Goal: Task Accomplishment & Management: Manage account settings

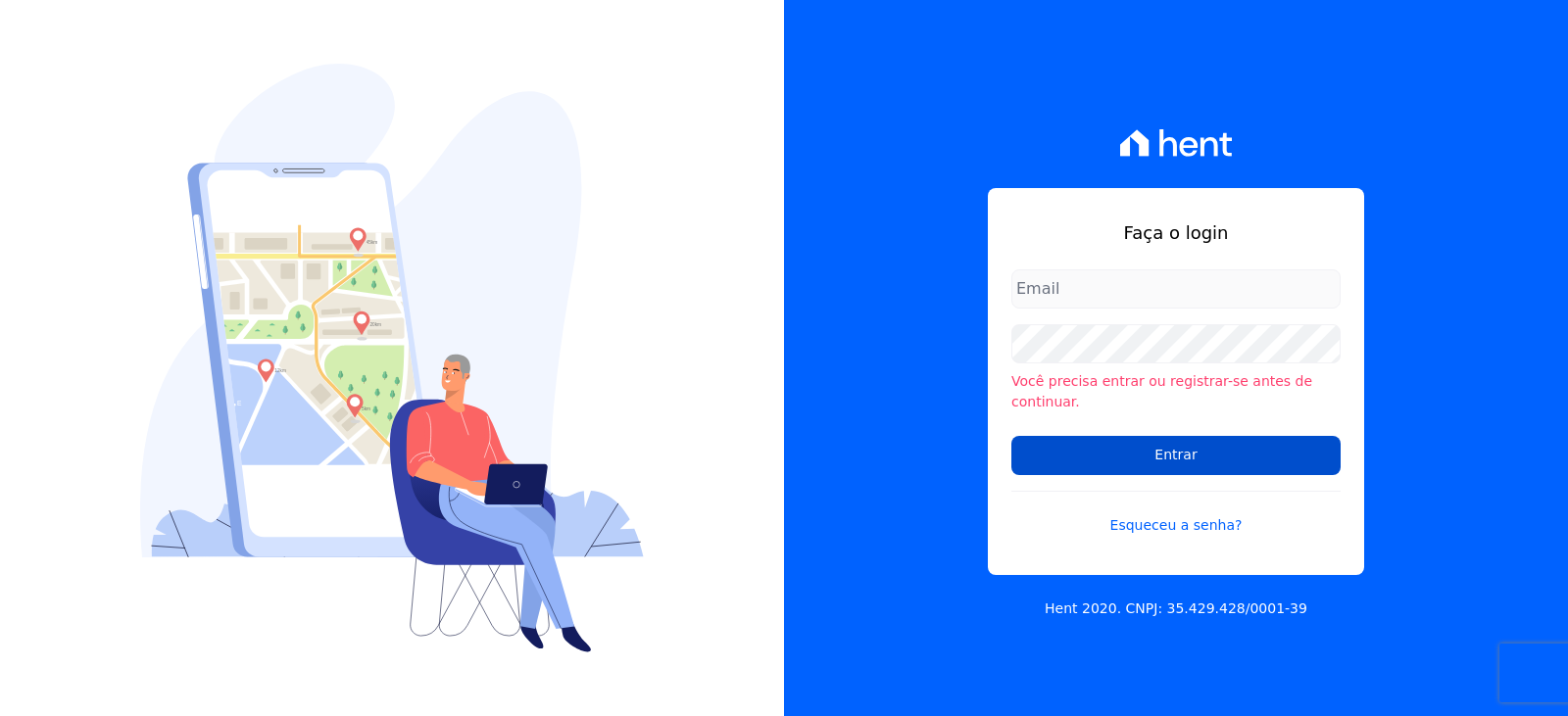
type input "financeiro3@loulycaixe.com.br"
click at [1107, 455] on input "Entrar" at bounding box center [1175, 456] width 329 height 39
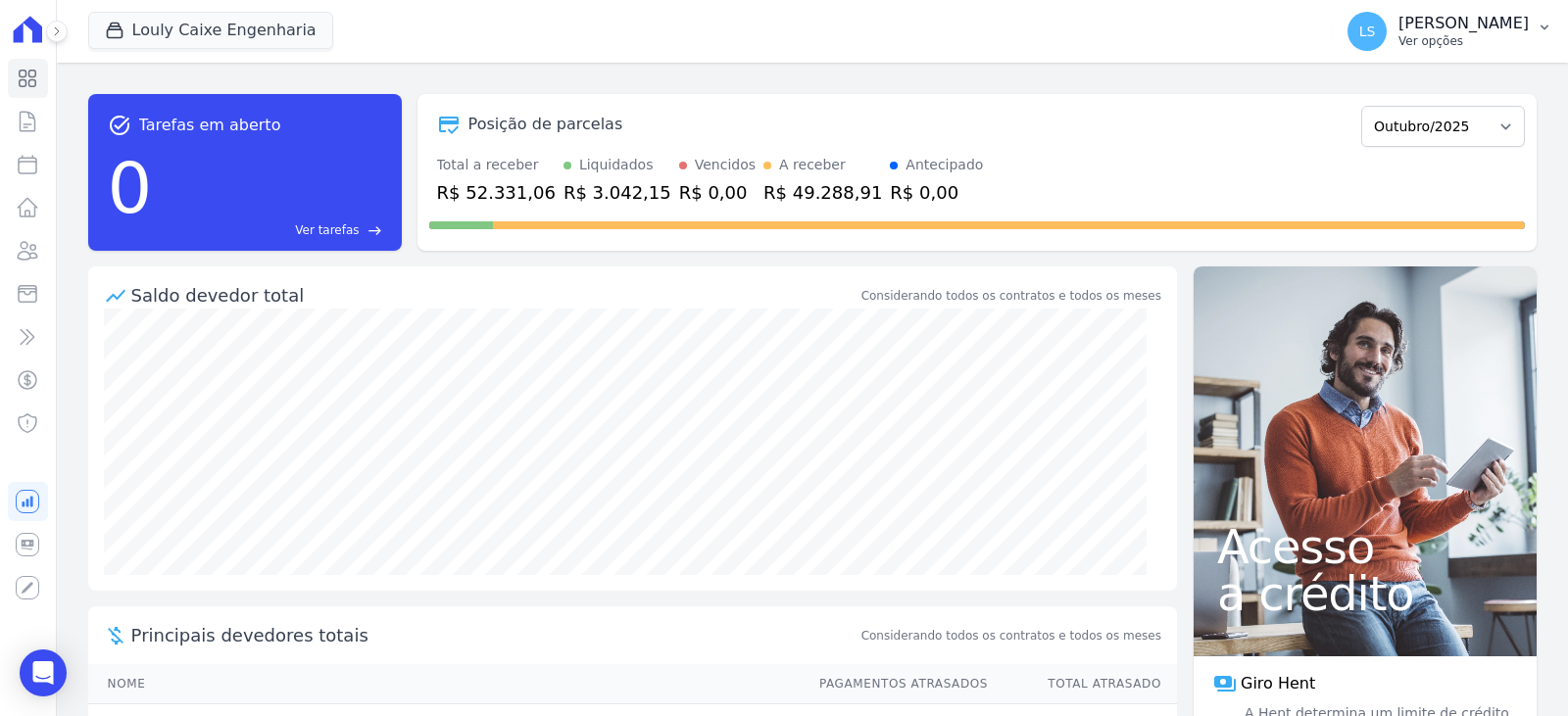
click at [1474, 30] on p "[PERSON_NAME]" at bounding box center [1464, 24] width 131 height 20
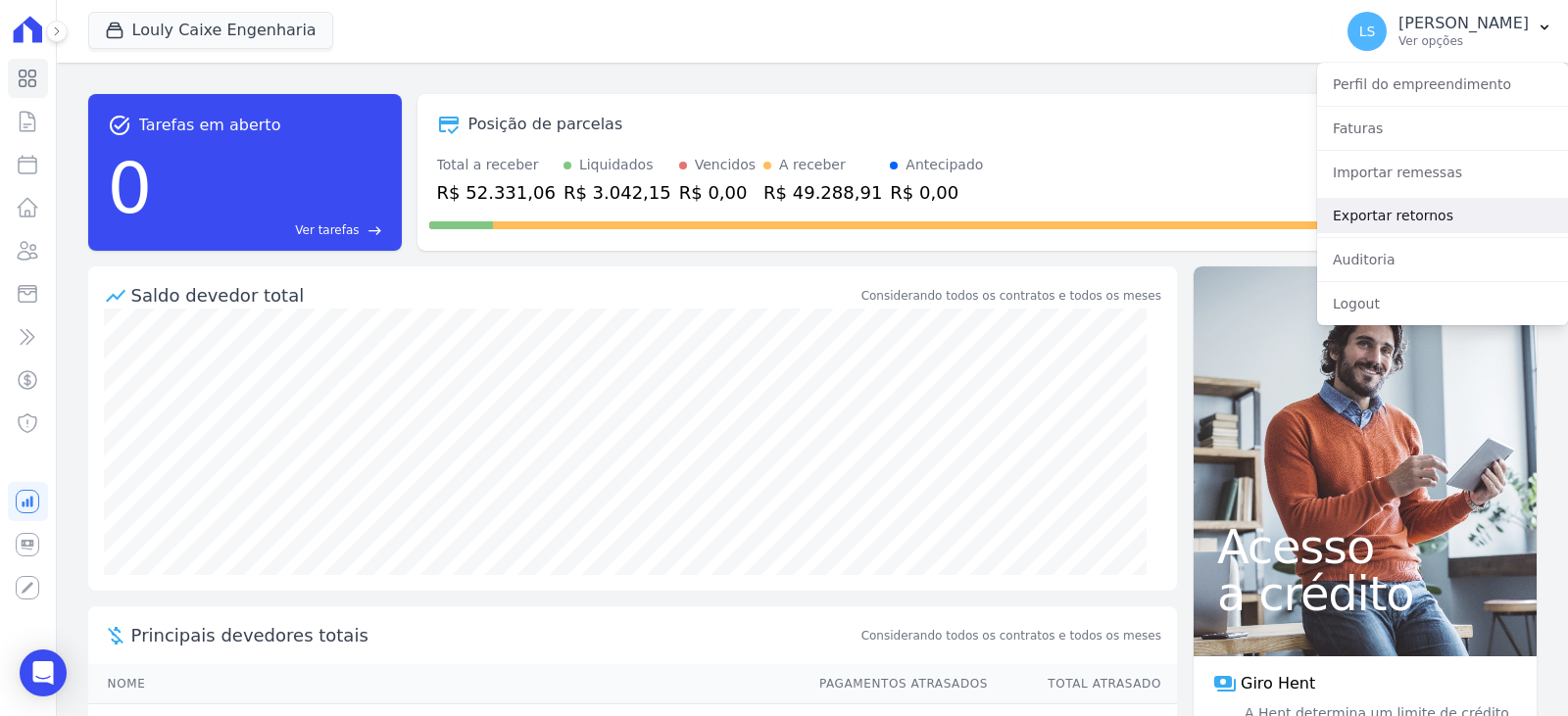
click at [1391, 214] on link "Exportar retornos" at bounding box center [1442, 216] width 251 height 35
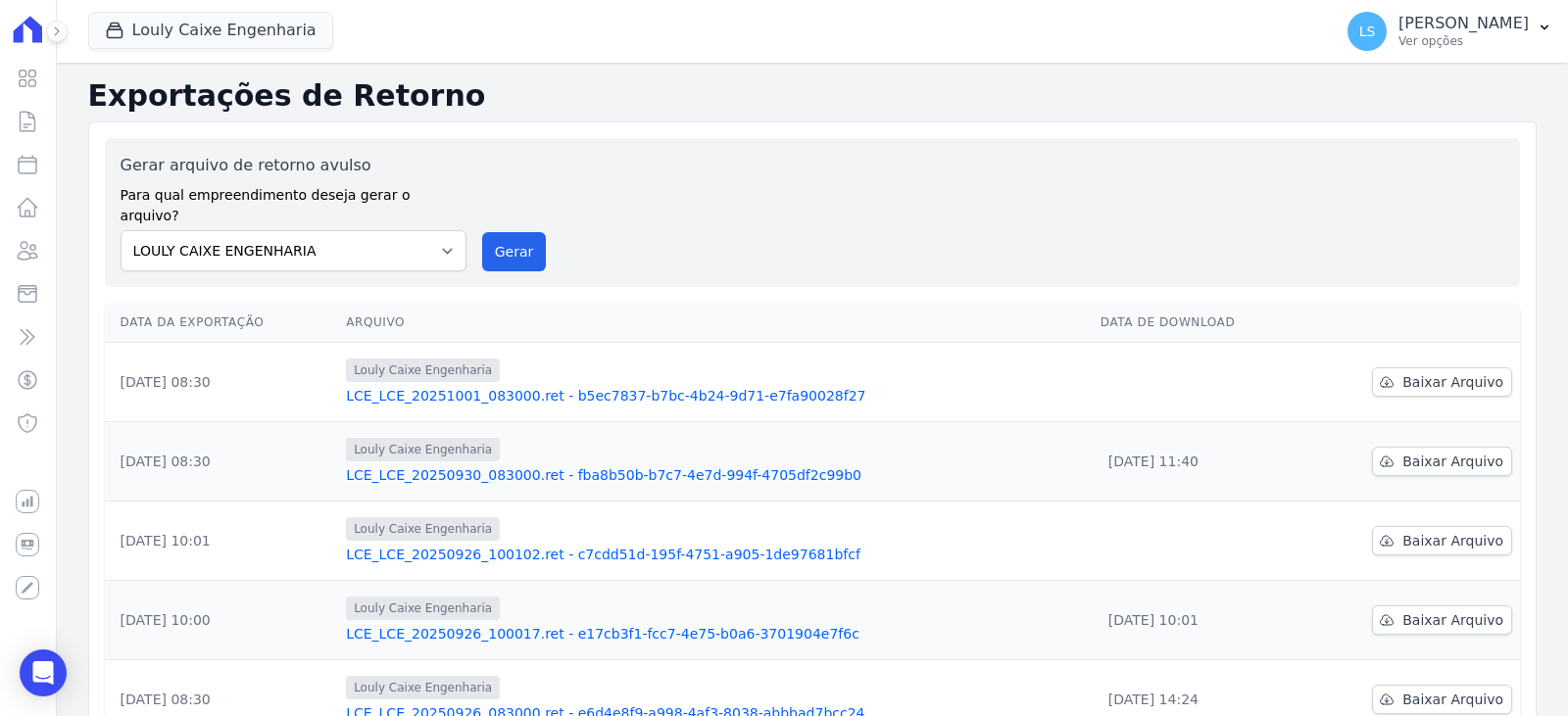
click at [614, 386] on link "LCE_LCE_20251001_083000.ret - b5ec7837-b7bc-4b24-9d71-e7fa90028f27" at bounding box center [715, 396] width 739 height 20
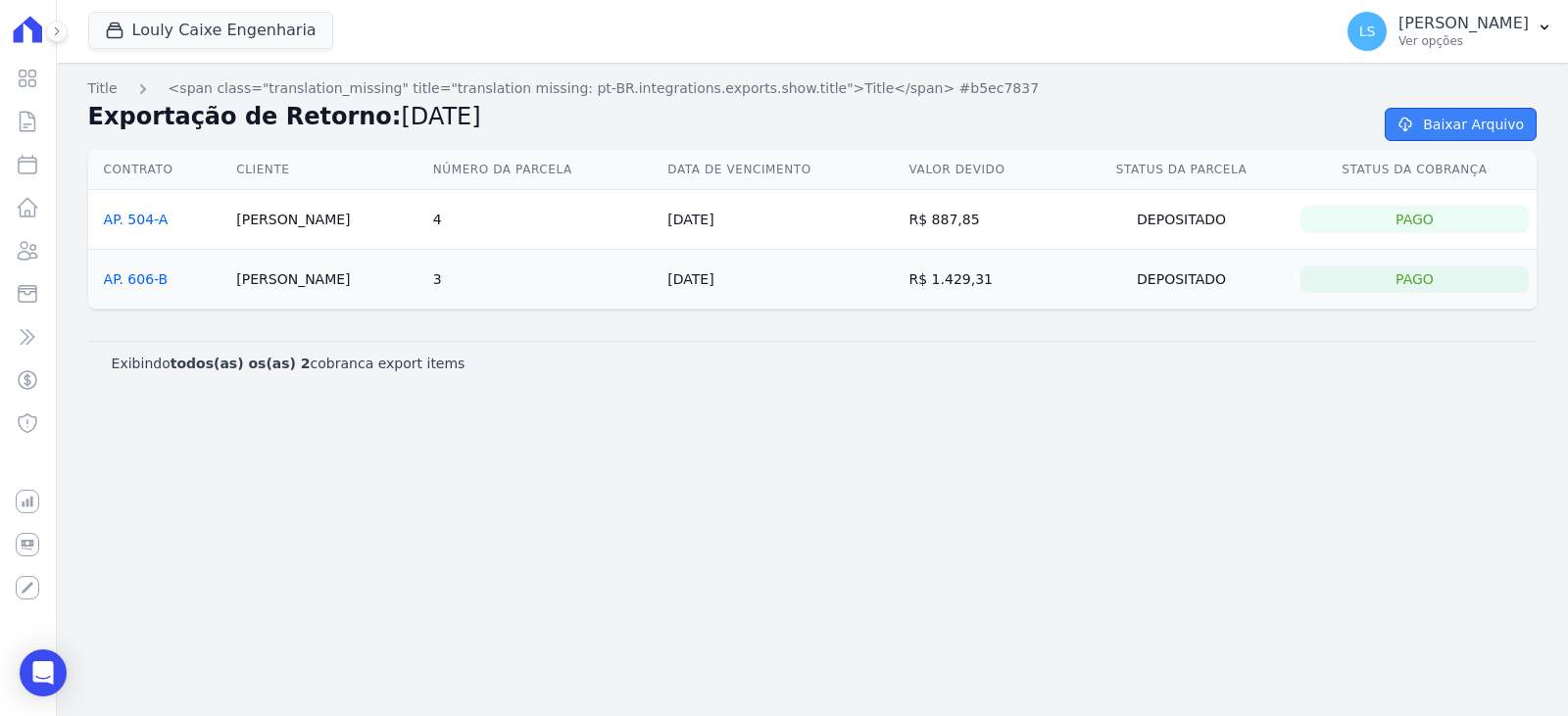
click at [1420, 134] on link "Baixar Arquivo" at bounding box center [1461, 125] width 152 height 33
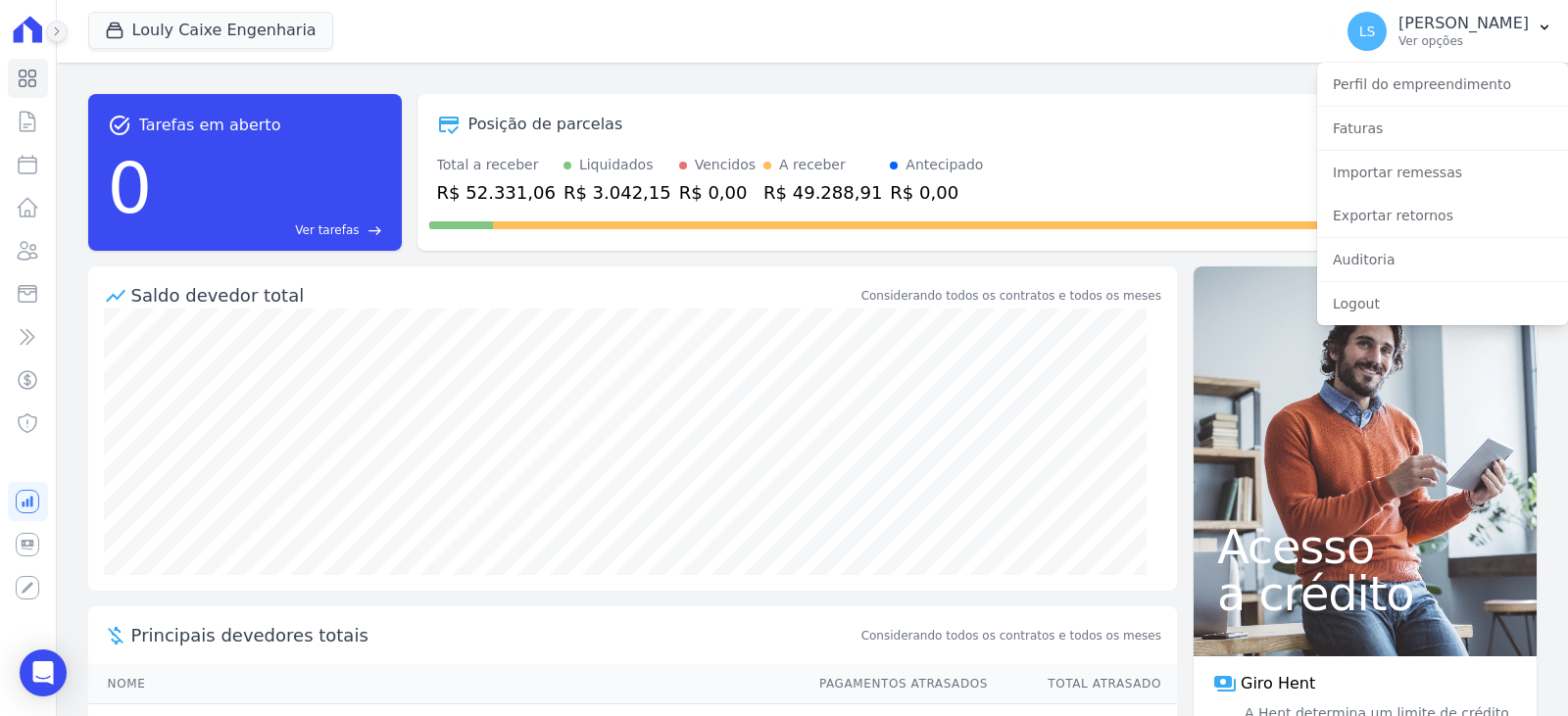
click at [52, 29] on icon at bounding box center [57, 31] width 12 height 12
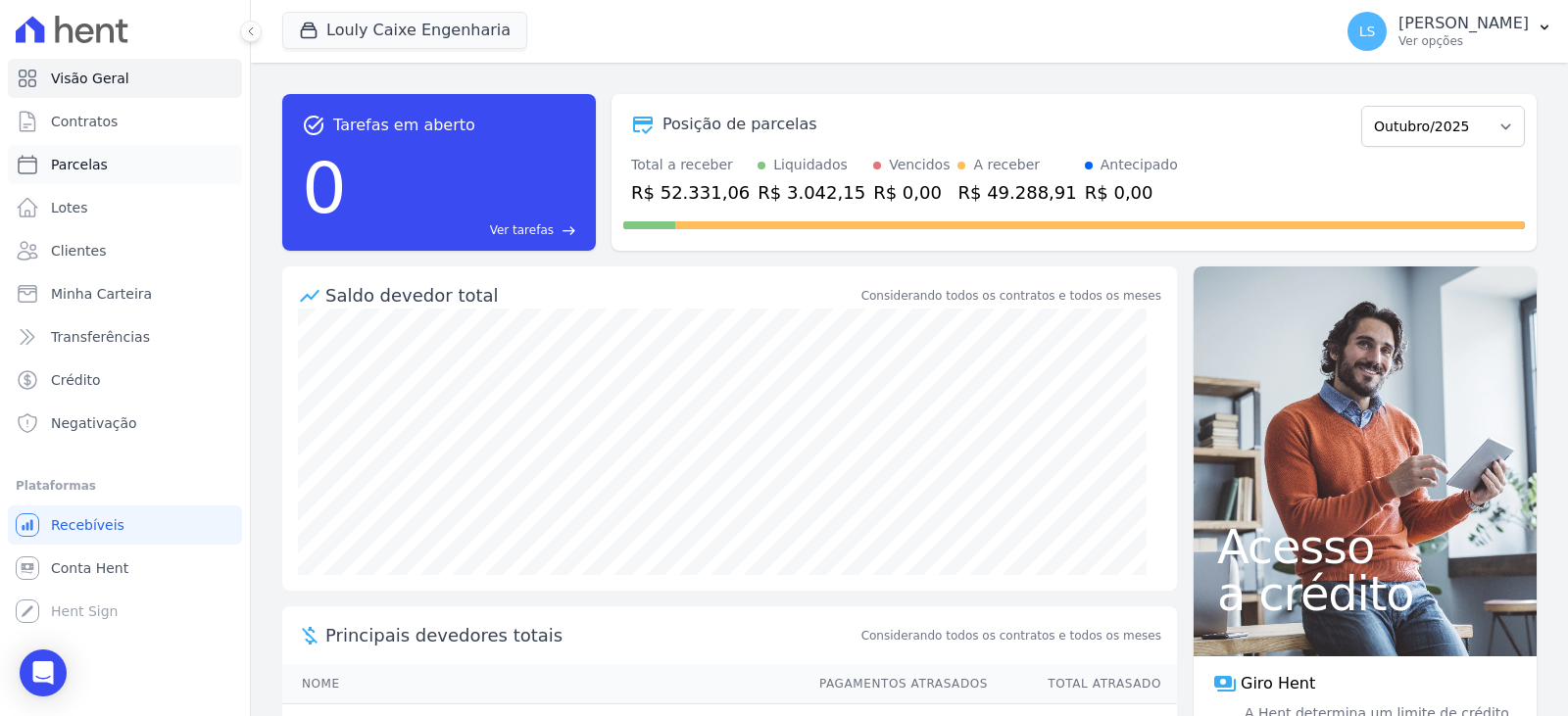
click at [45, 167] on link "Parcelas" at bounding box center [125, 165] width 234 height 39
select select
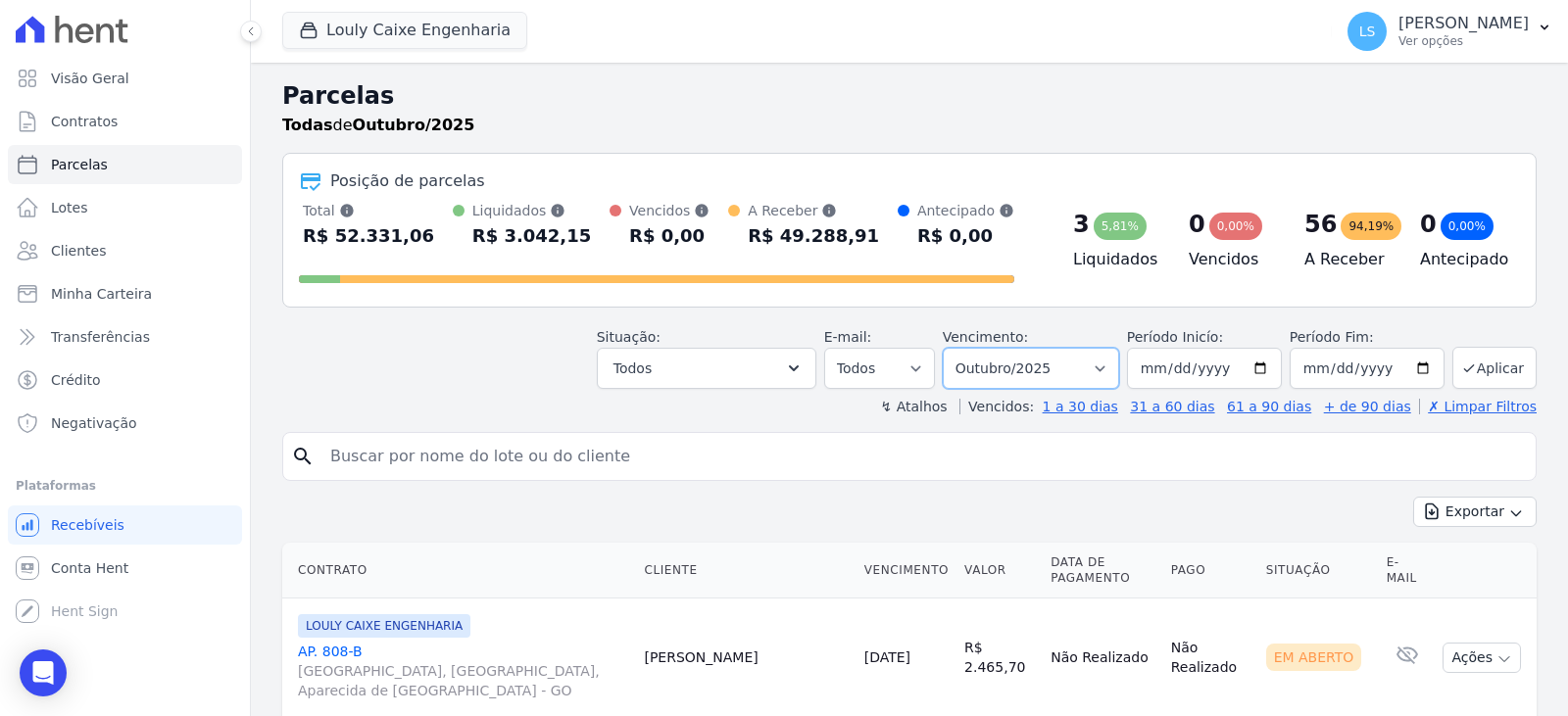
click at [1096, 368] on select "Filtrar por período ──────── Todos os meses Setembro/2024 Outubro/2024 Novembro…" at bounding box center [1032, 368] width 177 height 41
select select "09/2025"
click at [956, 348] on select "Filtrar por período ──────── Todos os meses Setembro/2024 Outubro/2024 Novembro…" at bounding box center [1032, 368] width 177 height 41
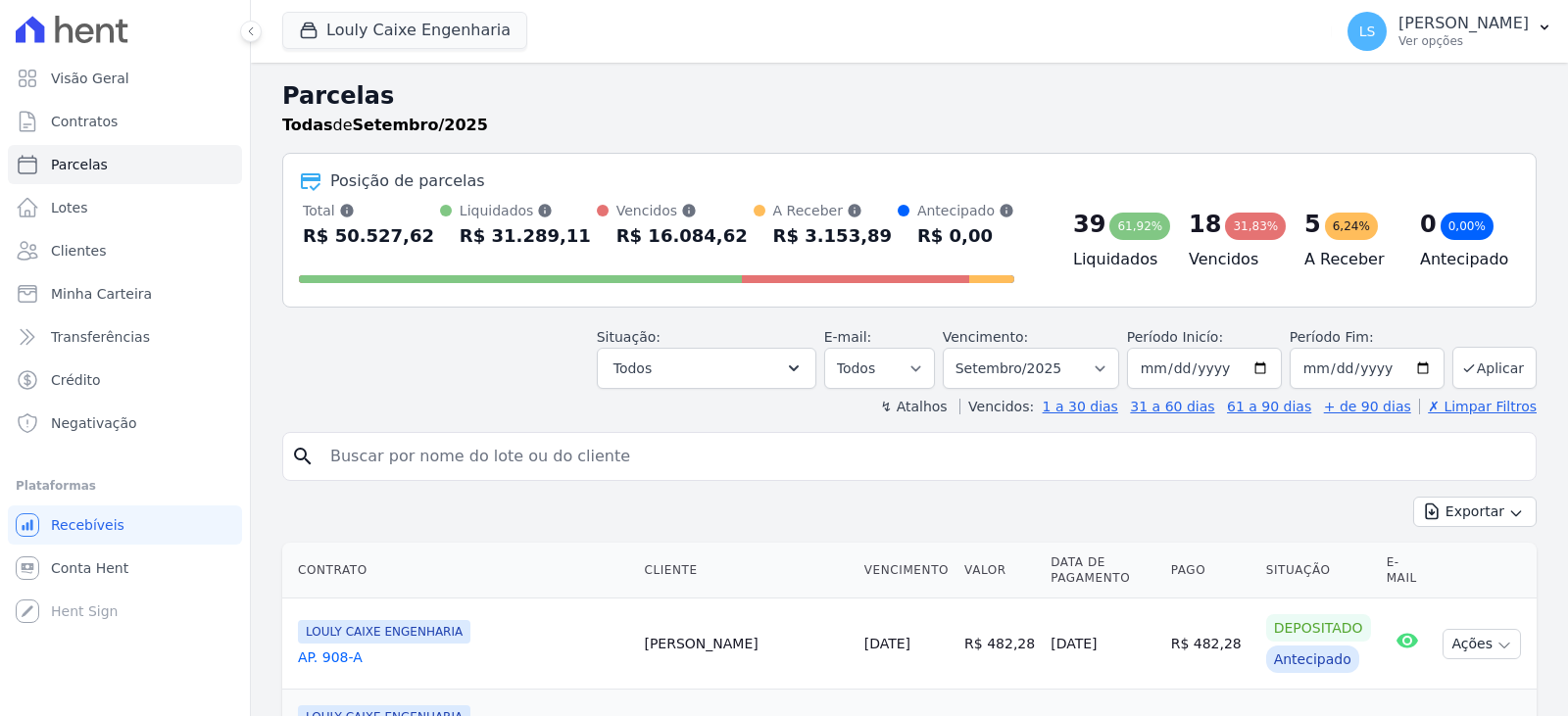
select select
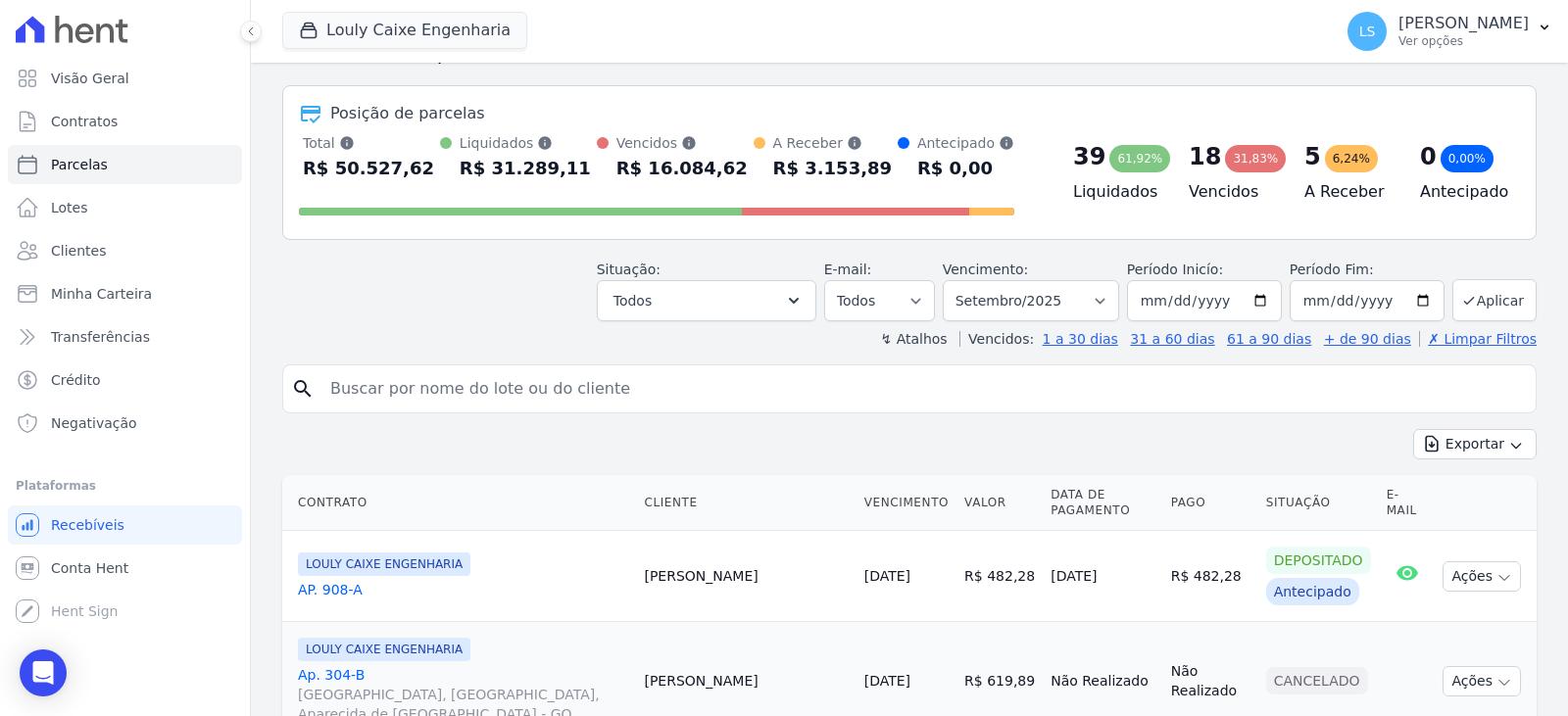
scroll to position [98, 0]
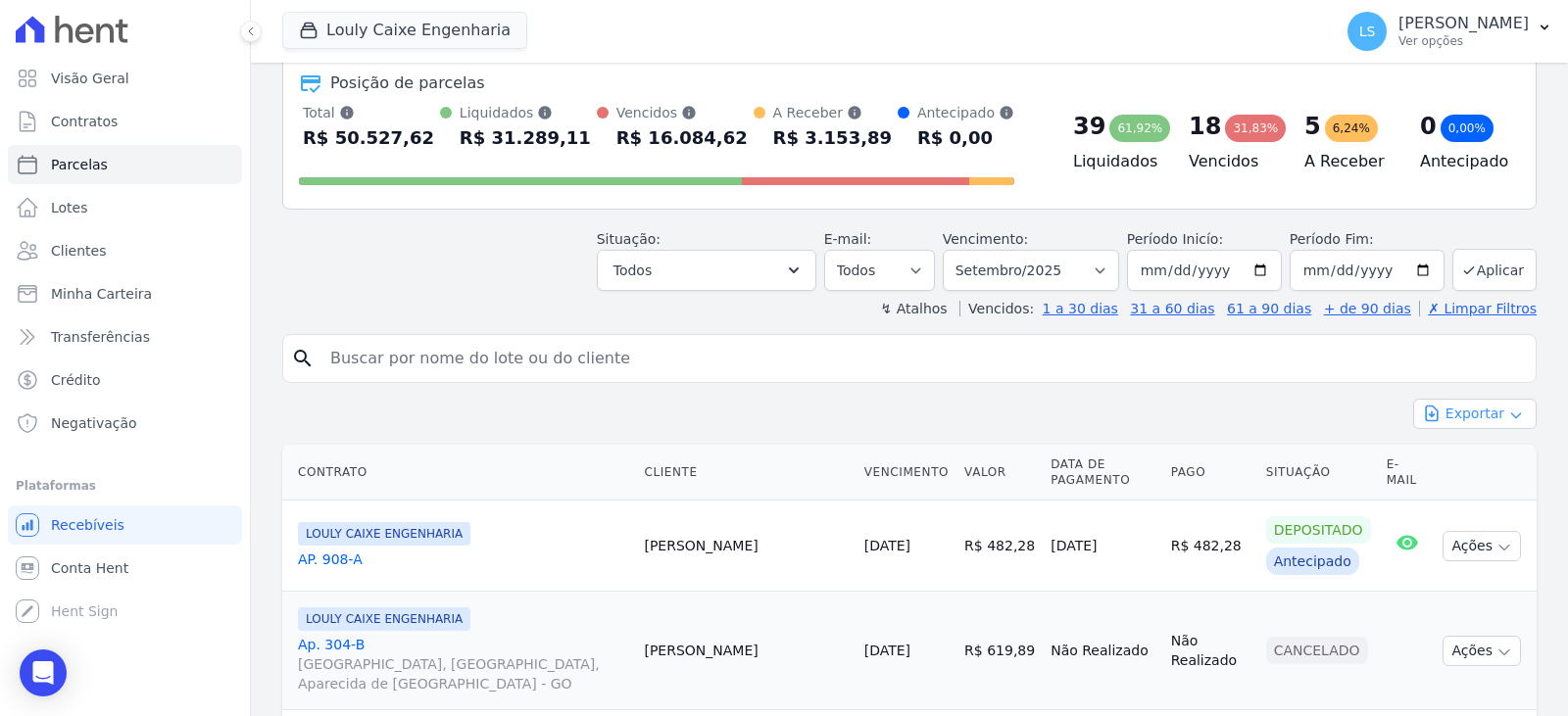
click at [1508, 414] on icon "button" at bounding box center [1516, 415] width 16 height 16
click at [1490, 493] on span "Exportar CSV" at bounding box center [1473, 494] width 104 height 20
click at [763, 276] on button "Todos" at bounding box center [706, 270] width 219 height 41
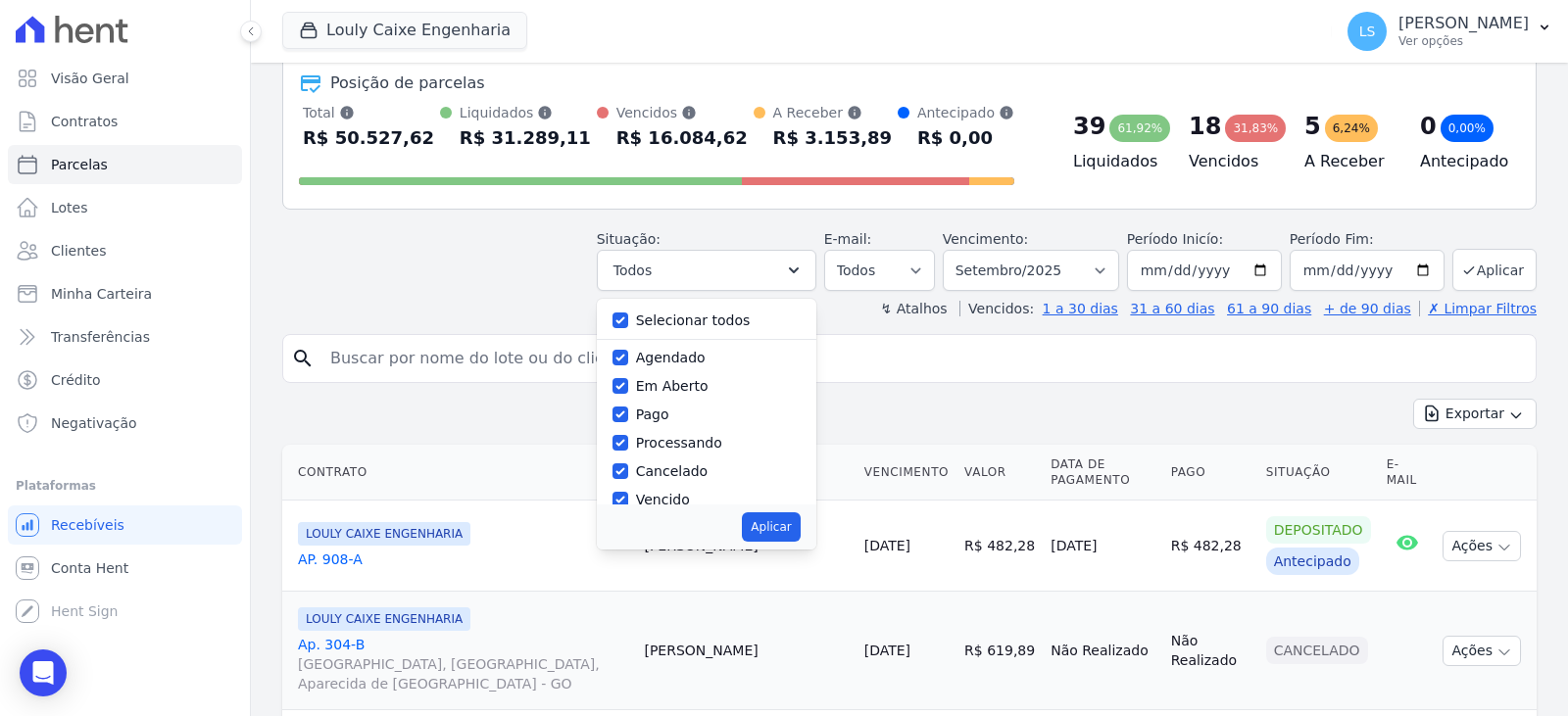
click at [715, 316] on label "Selecionar todos" at bounding box center [693, 320] width 115 height 16
click at [628, 316] on input "Selecionar todos" at bounding box center [620, 320] width 16 height 16
checkbox input "false"
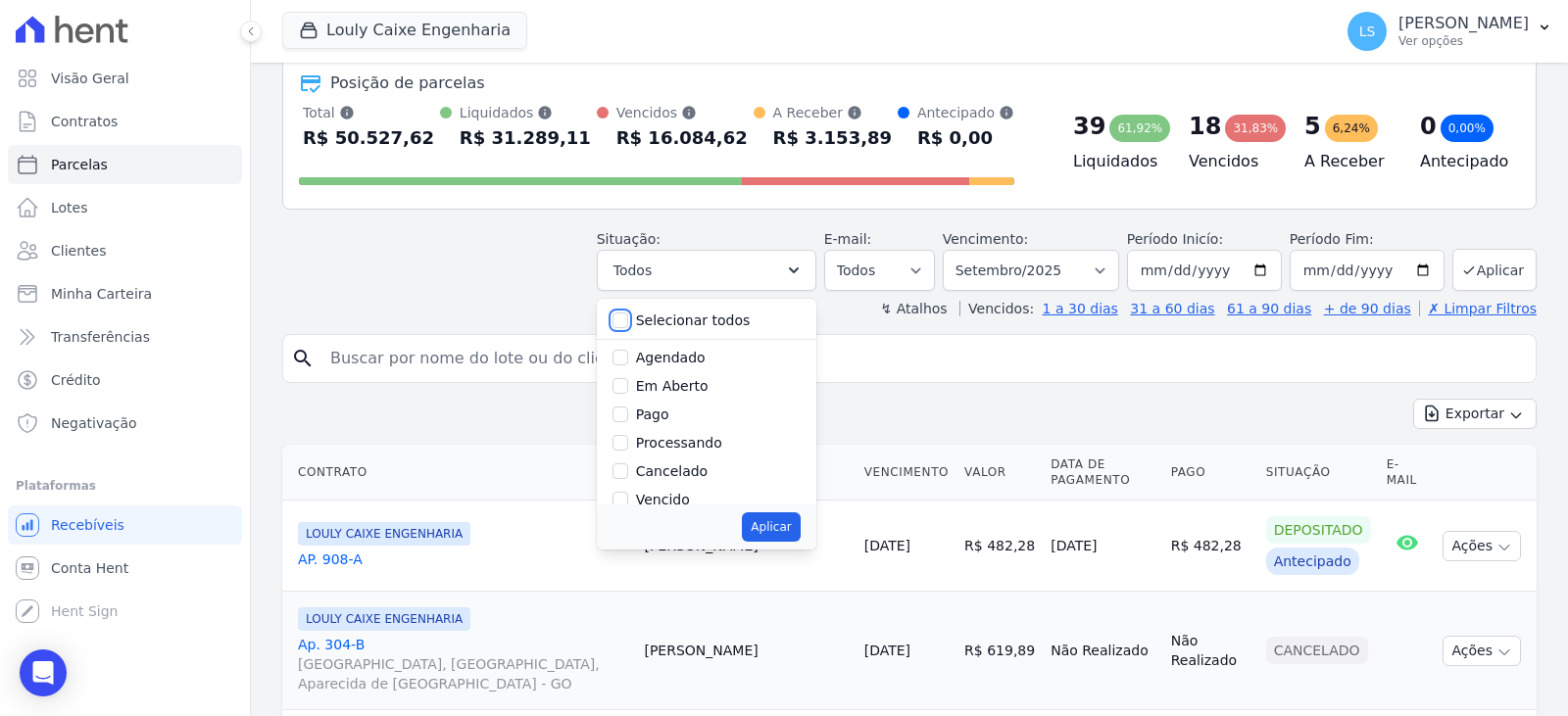
checkbox input "false"
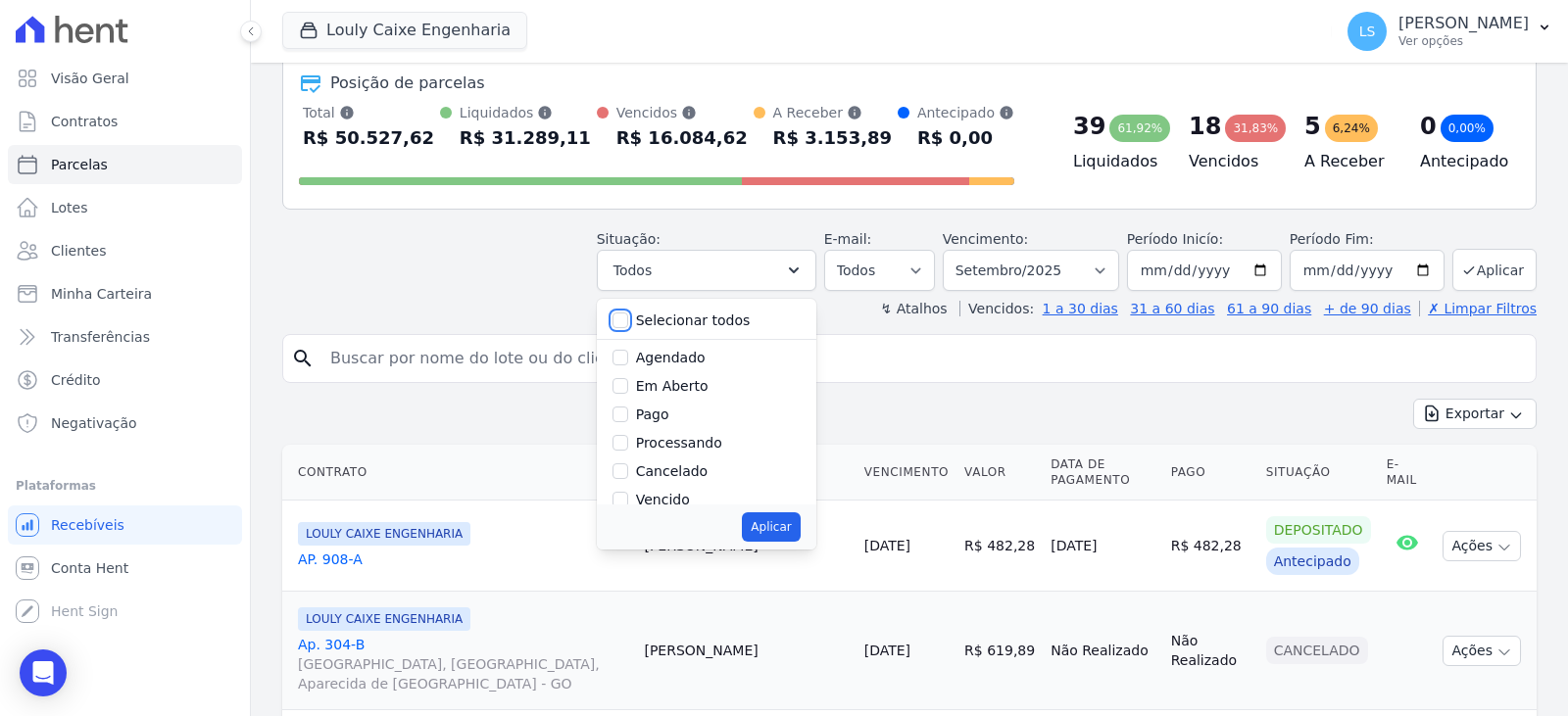
checkbox input "false"
click at [675, 426] on label "Depositado" at bounding box center [675, 425] width 79 height 16
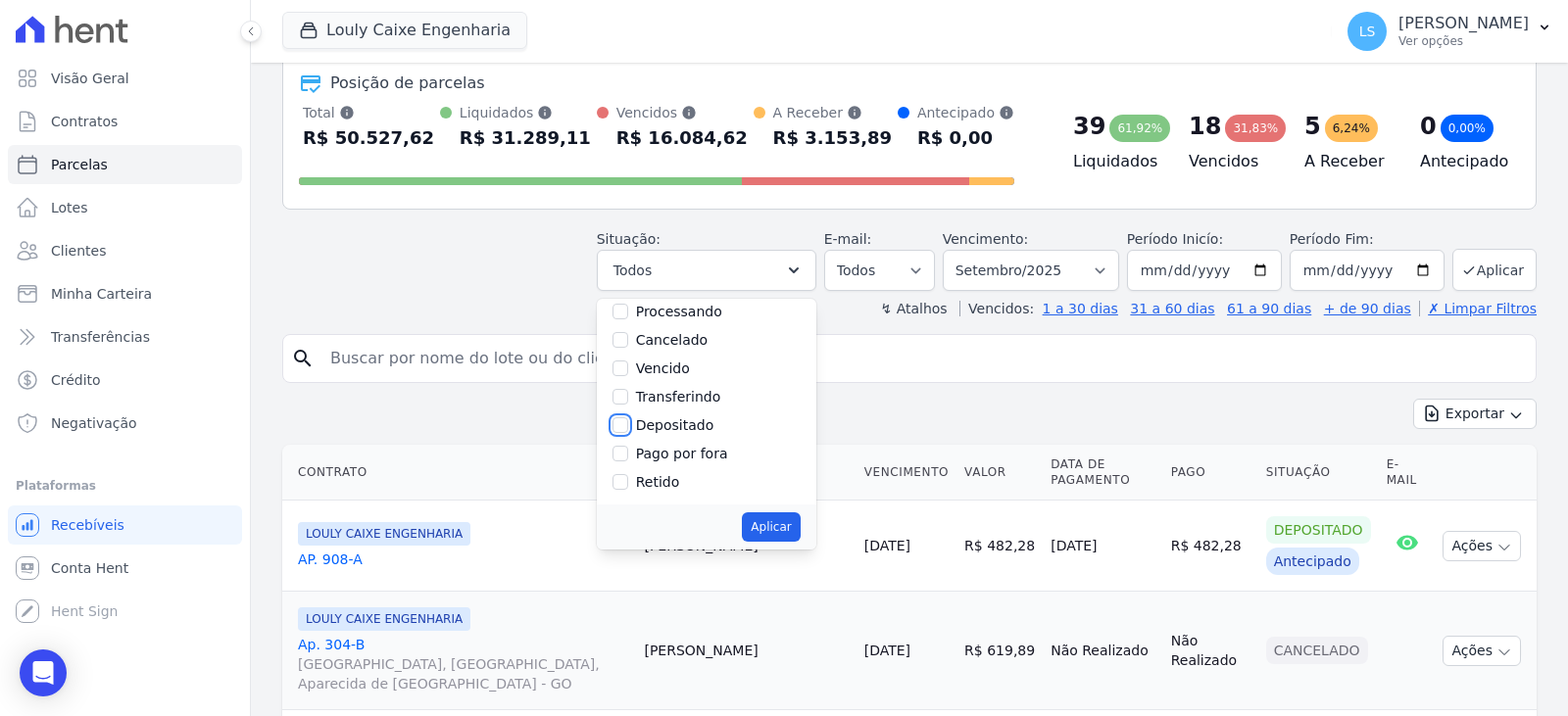
click at [628, 426] on input "Depositado" at bounding box center [620, 425] width 16 height 16
checkbox input "true"
click at [778, 523] on button "Aplicar" at bounding box center [770, 527] width 58 height 29
select select "deposited"
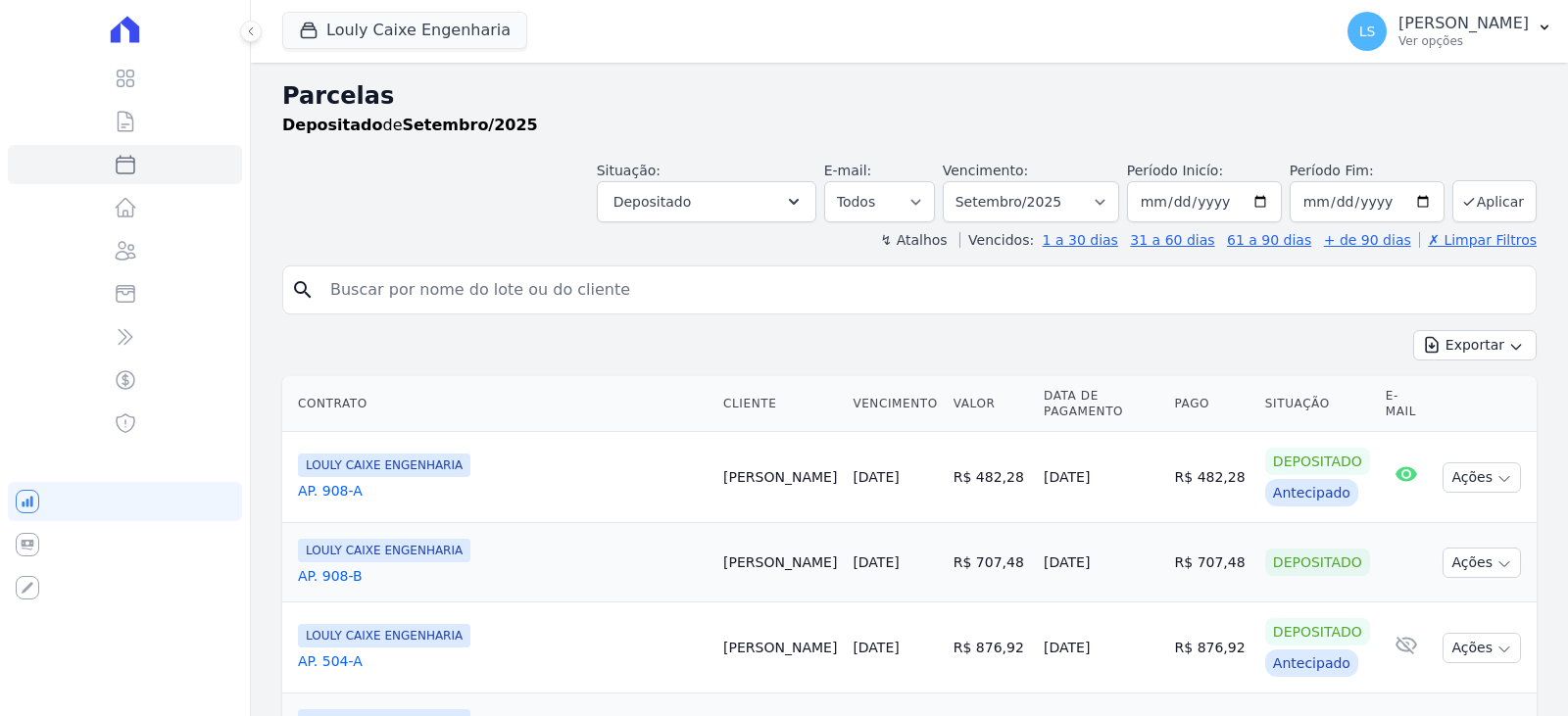
select select
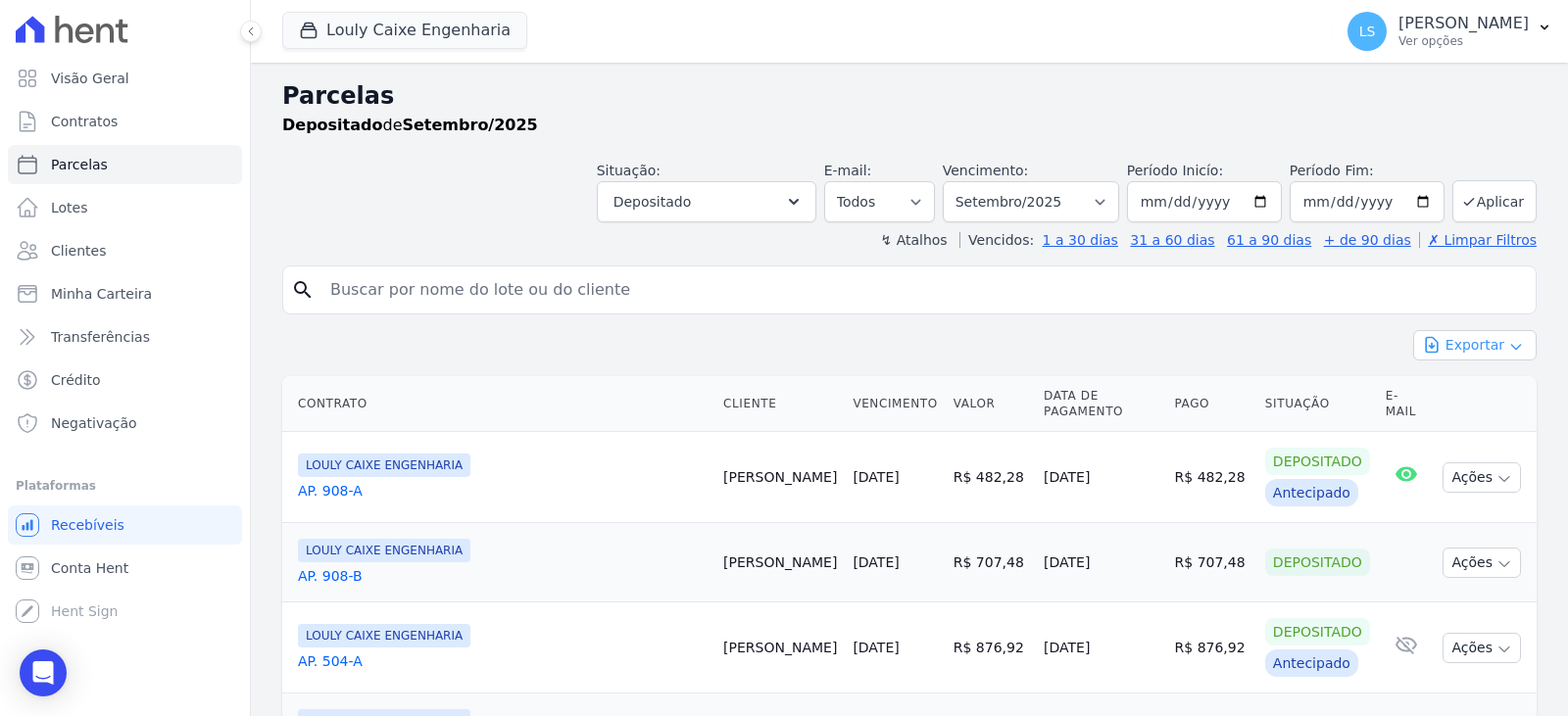
click at [1436, 355] on button "Exportar" at bounding box center [1475, 345] width 124 height 30
click at [1435, 422] on span "Exportar CSV" at bounding box center [1473, 425] width 104 height 20
